Goal: Information Seeking & Learning: Find specific fact

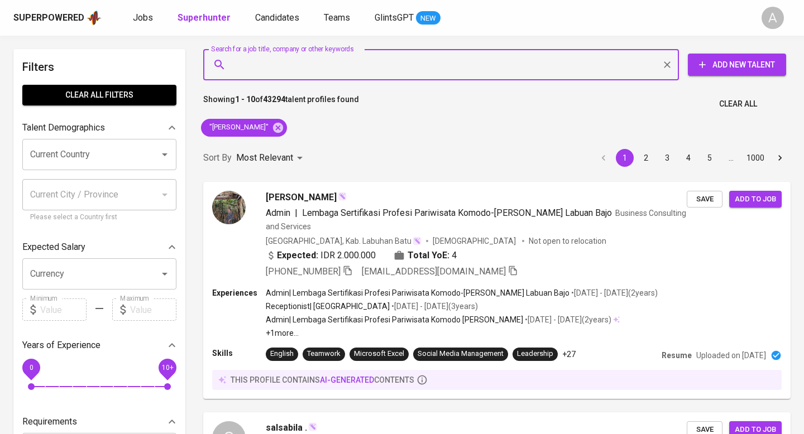
click at [755, 103] on span "Clear All" at bounding box center [738, 104] width 38 height 14
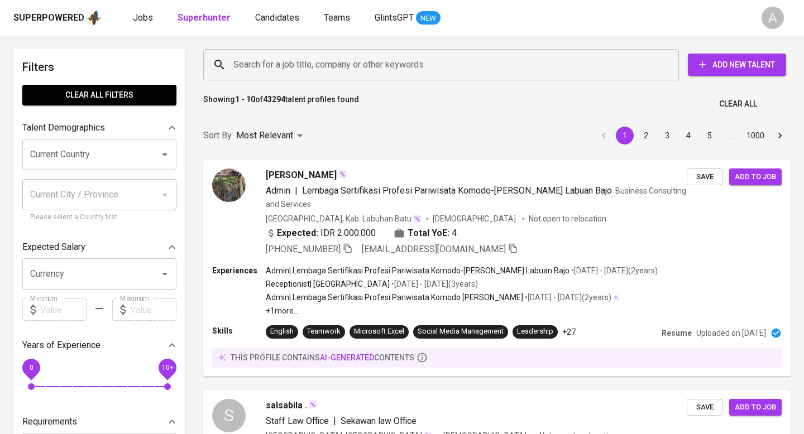
click at [394, 66] on input "Search for a job title, company or other keywords" at bounding box center [443, 64] width 426 height 21
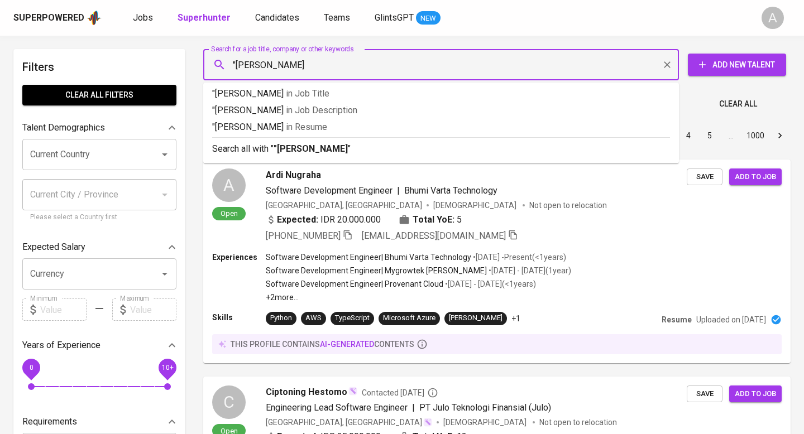
type input ""[PERSON_NAME] sukma""
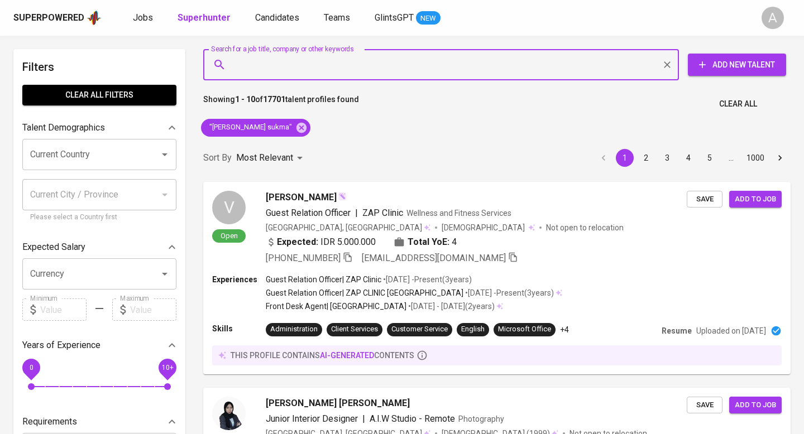
click at [725, 107] on span "Clear All" at bounding box center [738, 104] width 38 height 14
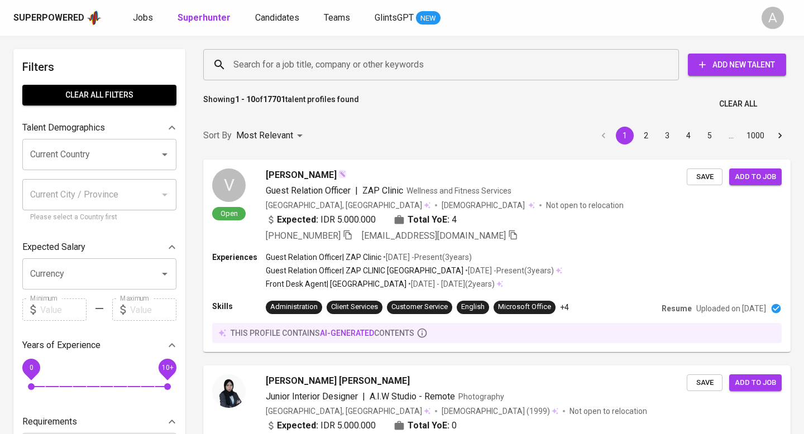
click at [337, 65] on input "Search for a job title, company or other keywords" at bounding box center [443, 64] width 426 height 21
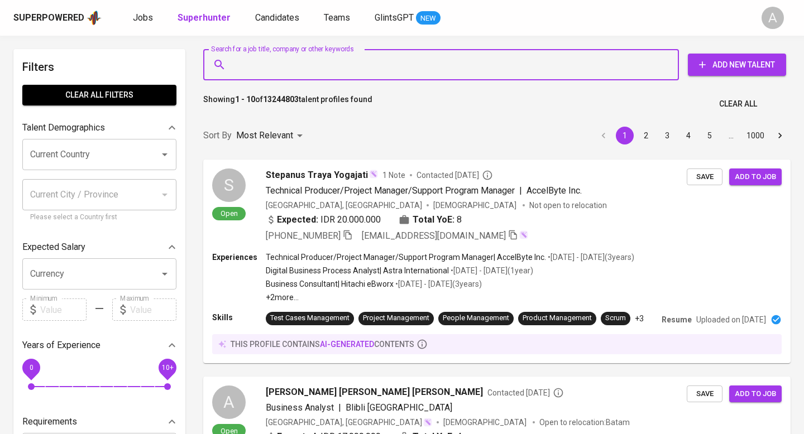
click at [337, 65] on input "Search for a job title, company or other keywords" at bounding box center [443, 64] width 426 height 21
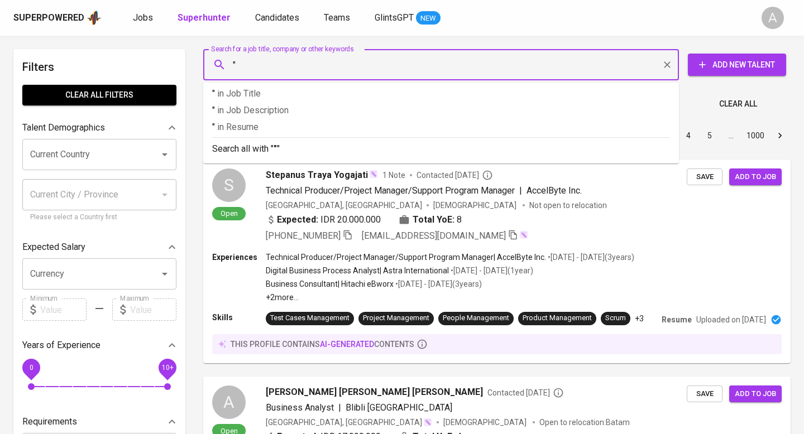
paste input "[PERSON_NAME]"
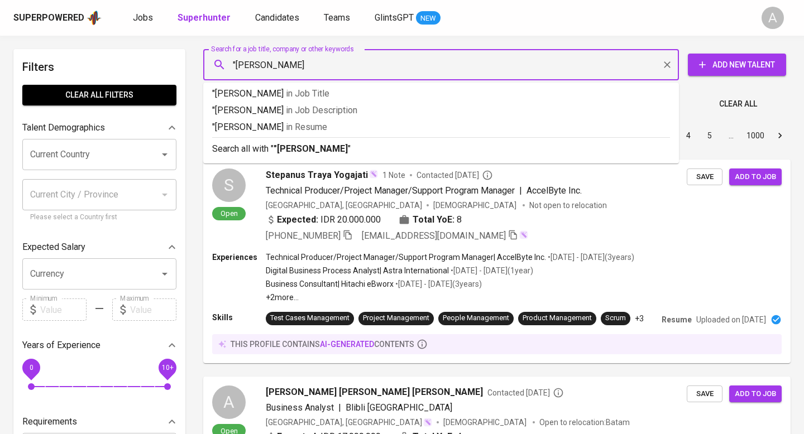
type input ""Ambitha [PERSON_NAME]""
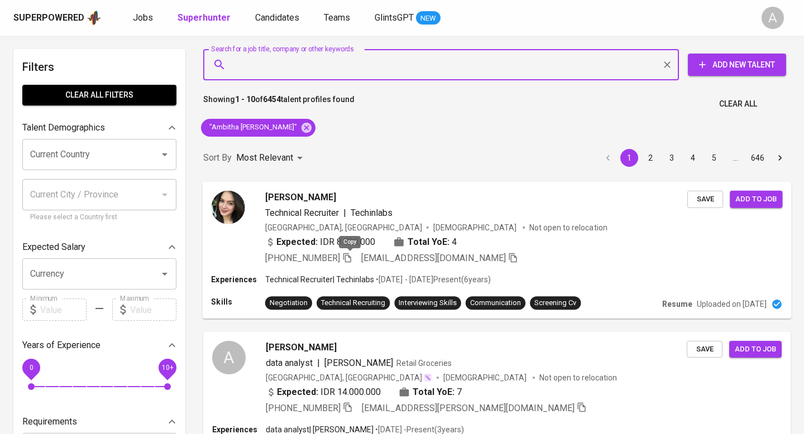
click at [348, 257] on icon "button" at bounding box center [347, 257] width 10 height 10
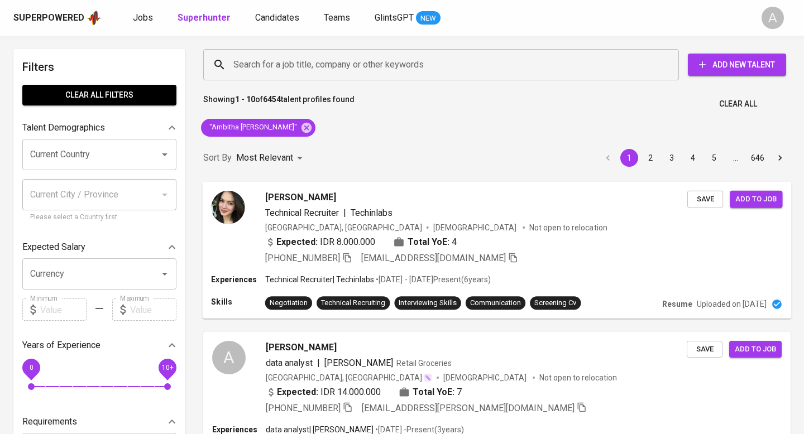
click at [734, 101] on span "Clear All" at bounding box center [738, 104] width 38 height 14
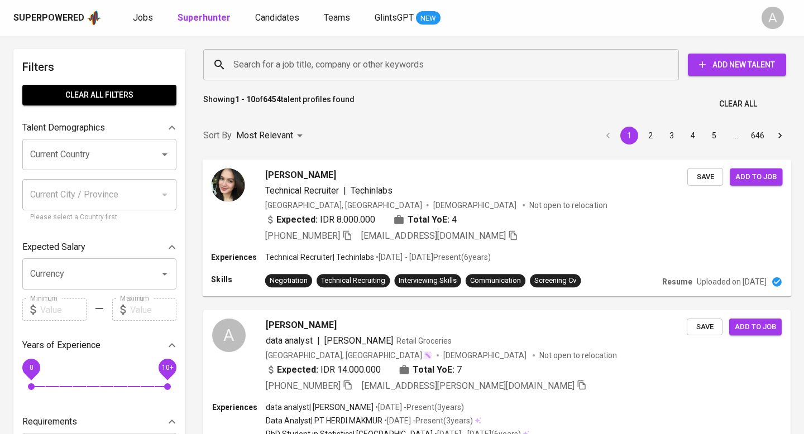
click at [328, 58] on input "Search for a job title, company or other keywords" at bounding box center [443, 64] width 426 height 21
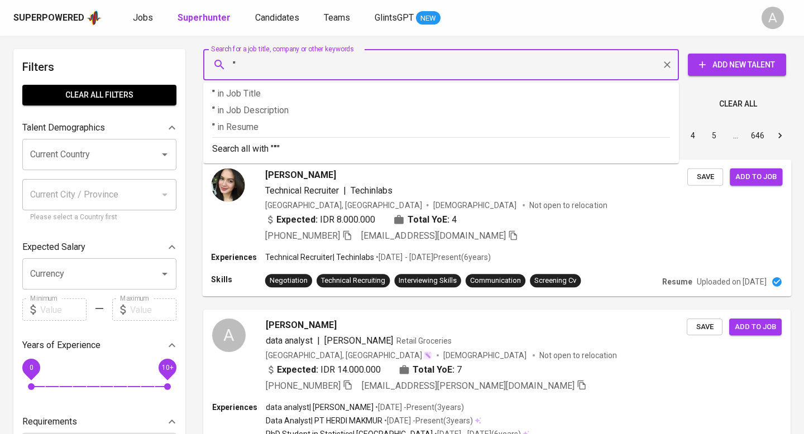
paste input "[PERSON_NAME]"
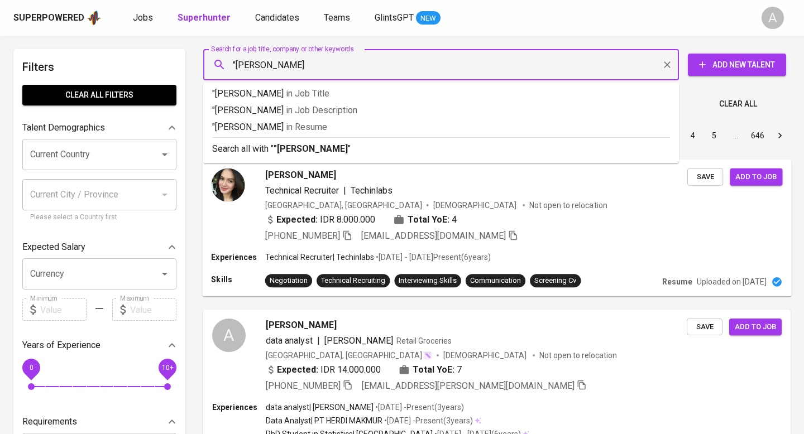
type input ""[PERSON_NAME]""
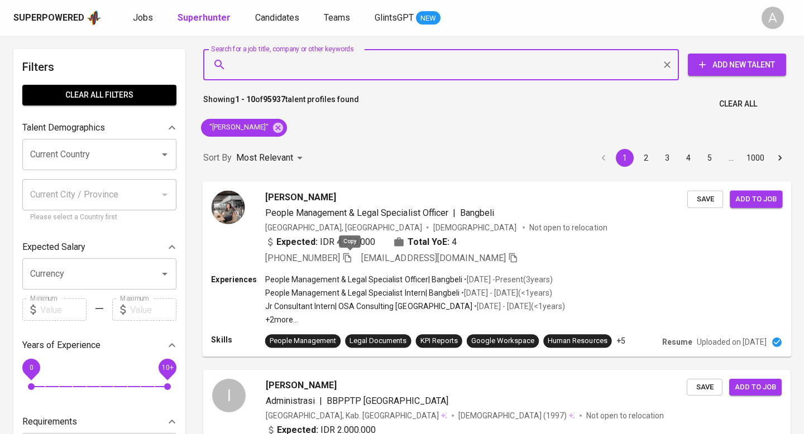
click at [350, 257] on icon "button" at bounding box center [347, 257] width 10 height 10
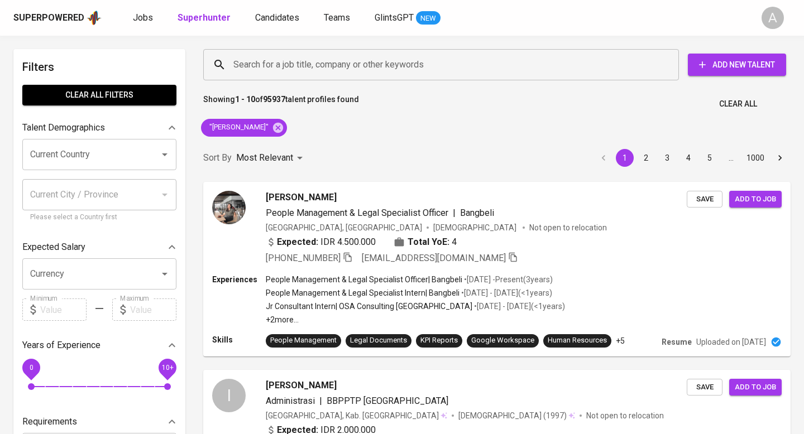
click at [739, 95] on button "Clear All" at bounding box center [737, 104] width 47 height 21
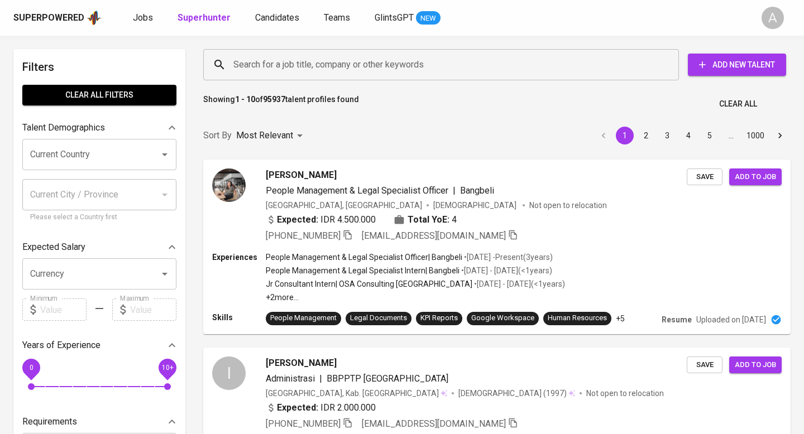
click at [423, 69] on input "Search for a job title, company or other keywords" at bounding box center [443, 64] width 426 height 21
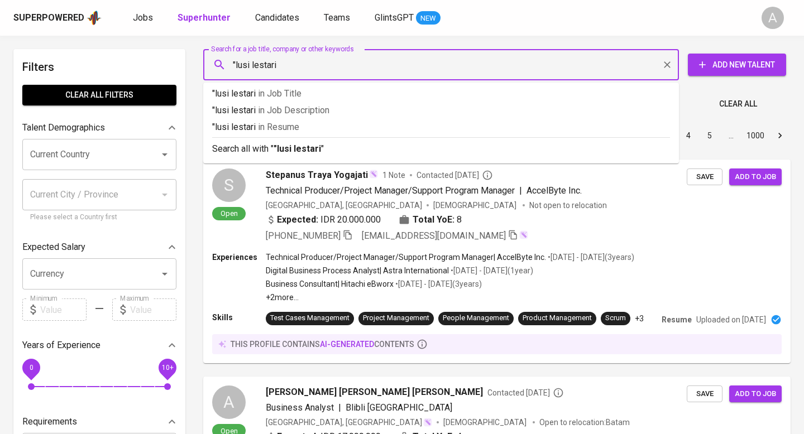
type input ""lusi lestari""
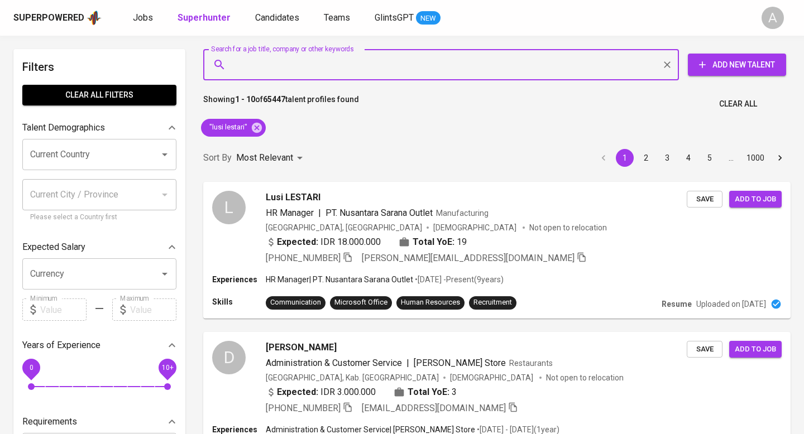
click at [725, 97] on span "Clear All" at bounding box center [738, 104] width 38 height 14
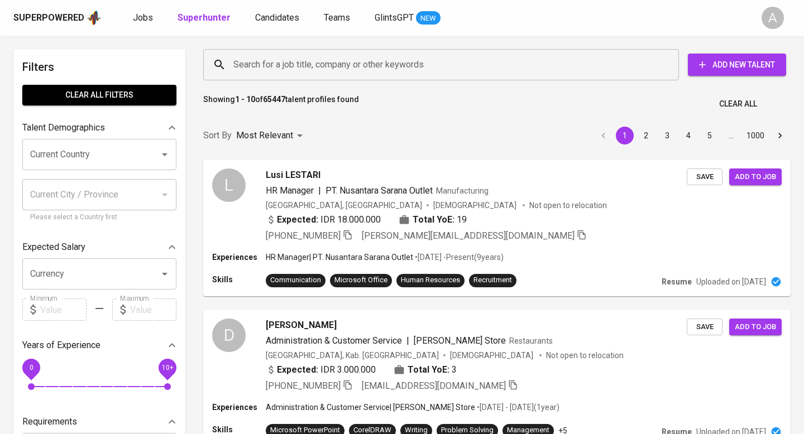
click at [450, 62] on input "Search for a job title, company or other keywords" at bounding box center [443, 64] width 426 height 21
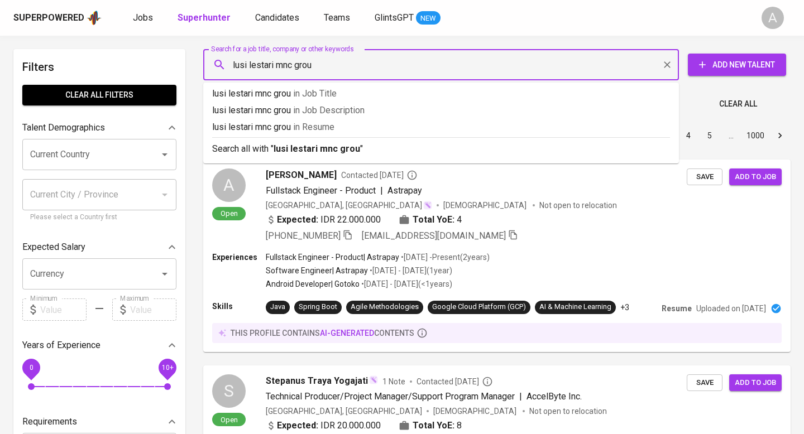
type input "lusi lestari mnc group"
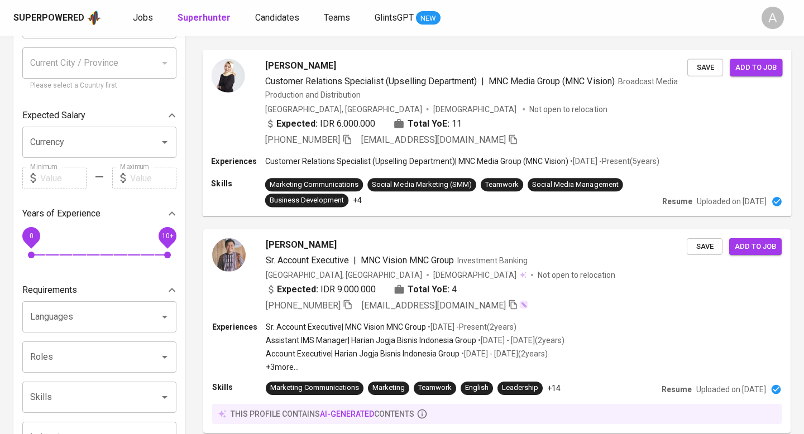
scroll to position [101, 0]
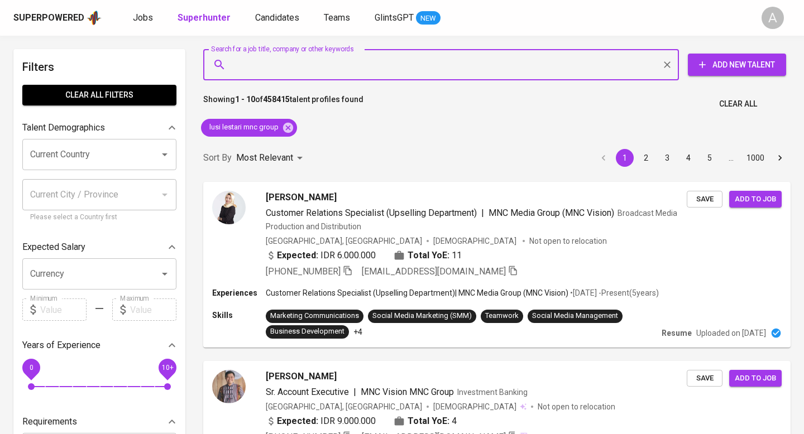
click at [738, 101] on span "Clear All" at bounding box center [738, 104] width 38 height 14
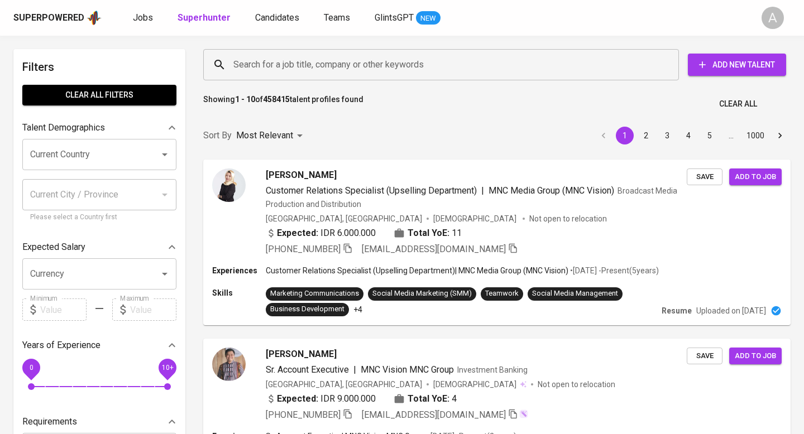
click at [394, 59] on input "Search for a job title, company or other keywords" at bounding box center [443, 64] width 426 height 21
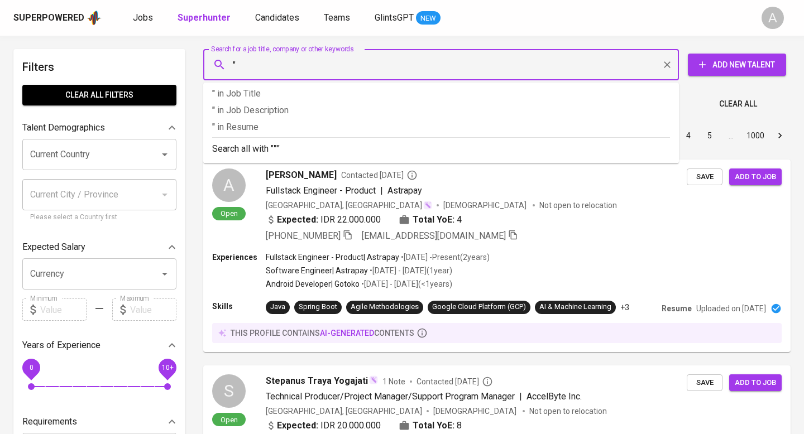
paste input "Nadira Izminanda"
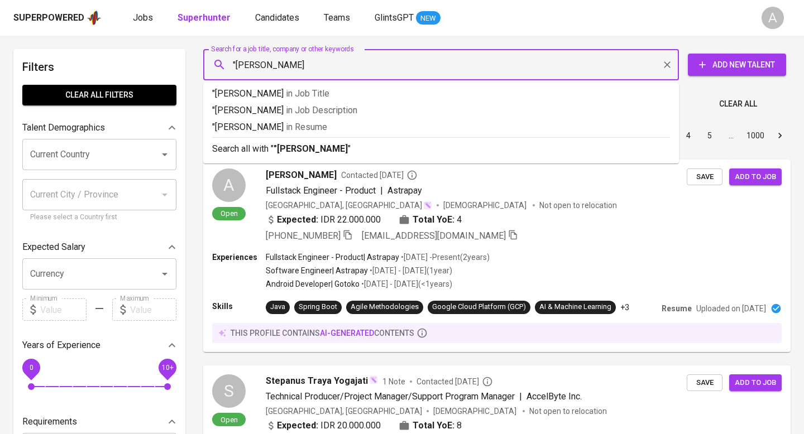
type input ""Nadira Izminanda""
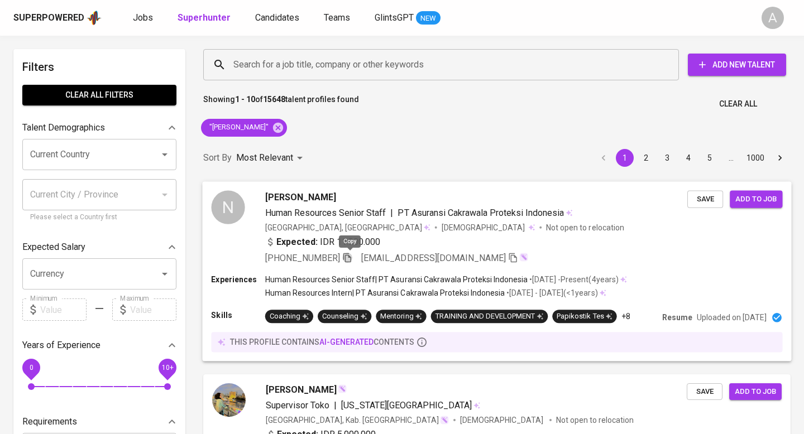
click at [348, 258] on icon "button" at bounding box center [347, 257] width 8 height 9
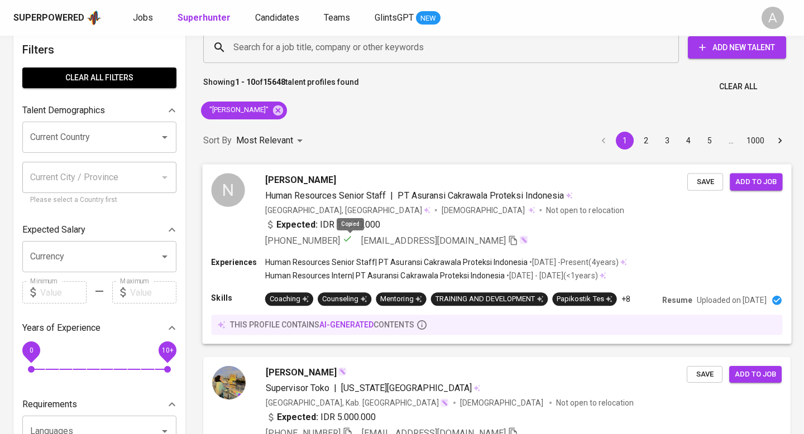
scroll to position [24, 0]
